Goal: Unclear

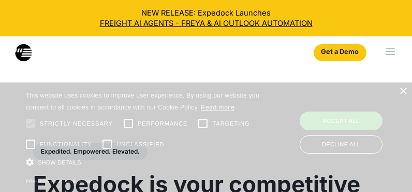
select select
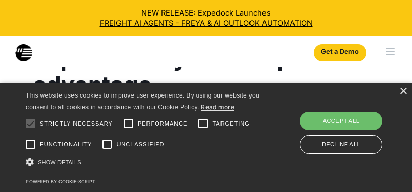
scroll to position [127, 0]
click at [355, 146] on div "Decline all" at bounding box center [341, 144] width 83 height 18
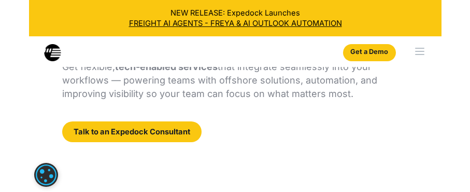
scroll to position [186, 0]
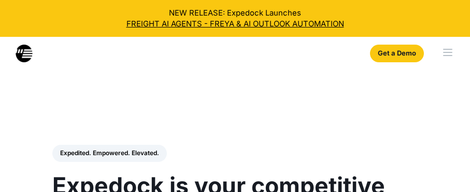
select select
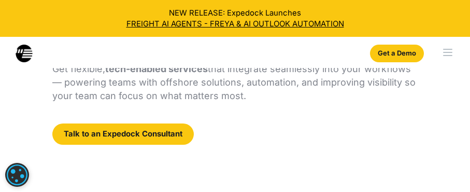
scroll to position [186, 0]
